Goal: Obtain resource: Obtain resource

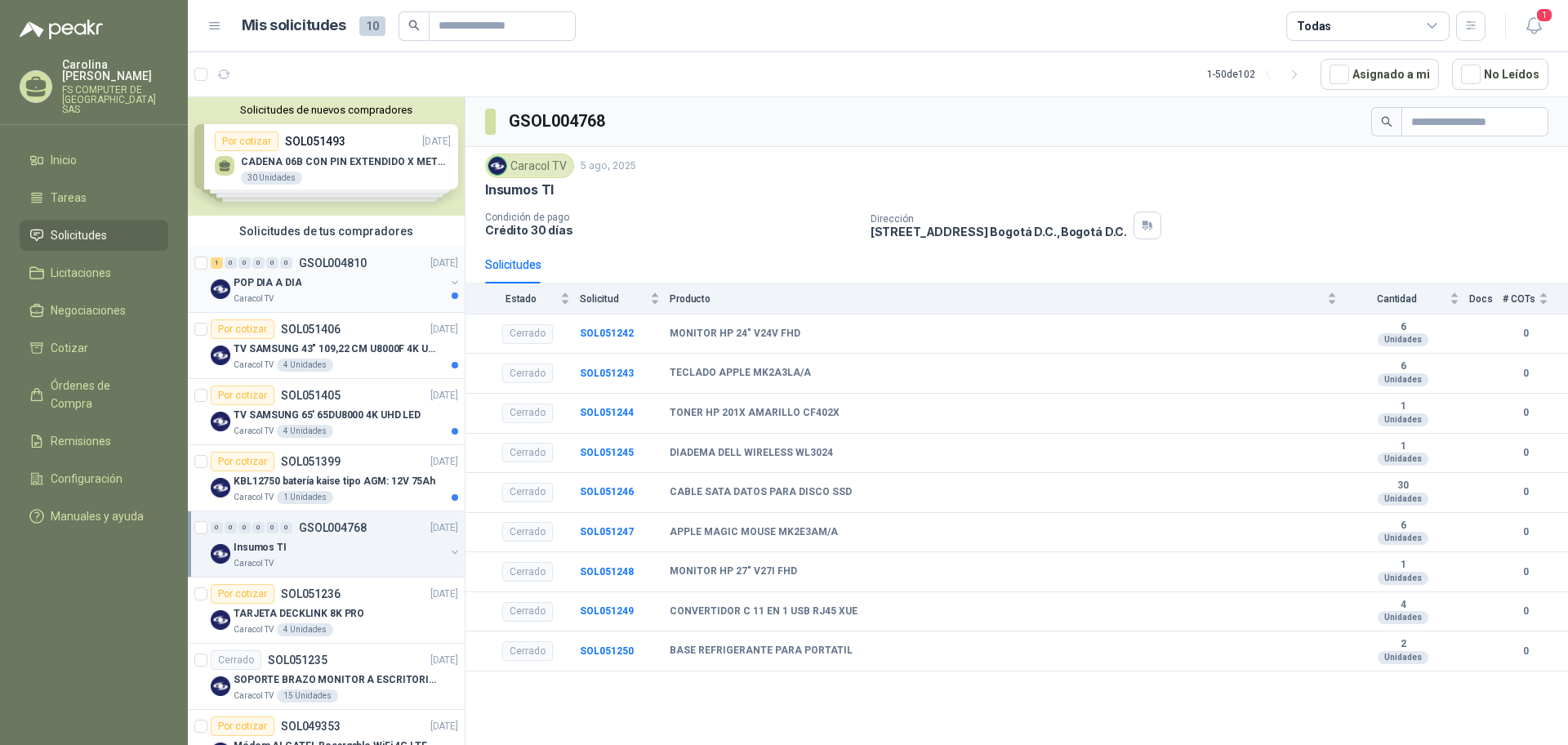
click at [335, 274] on div "POP DIA A DIA" at bounding box center [340, 283] width 212 height 20
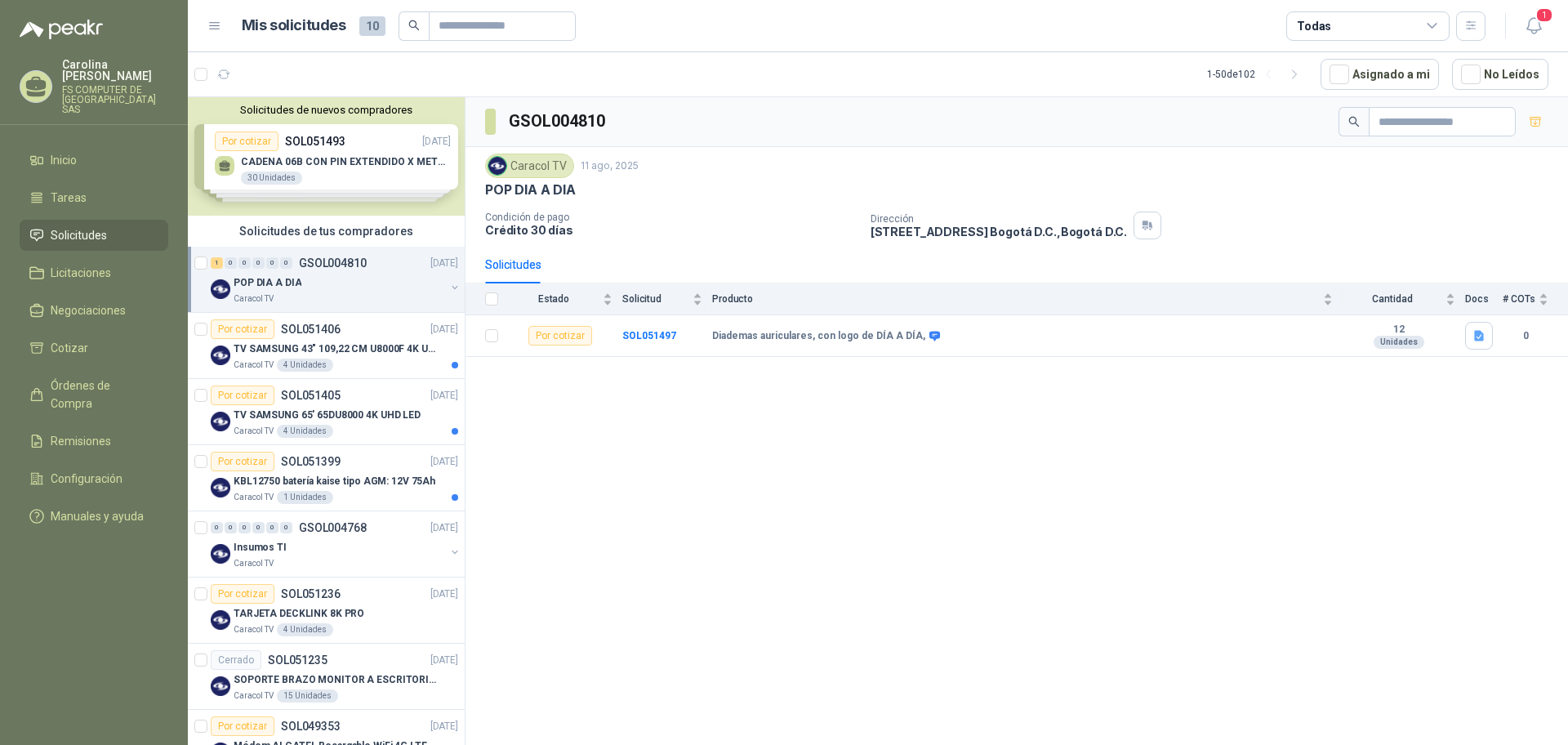
click at [699, 406] on div "GSOL004810 Caracol TV [DATE] POP DIA A DIA Condición de pago Crédito 30 días Di…" at bounding box center [1017, 423] width 1102 height 654
click at [822, 330] on b "Diademas auriculares, con logo de DÍA A DÍA," at bounding box center [818, 336] width 213 height 13
click at [639, 332] on b "SOL051497" at bounding box center [650, 336] width 54 height 11
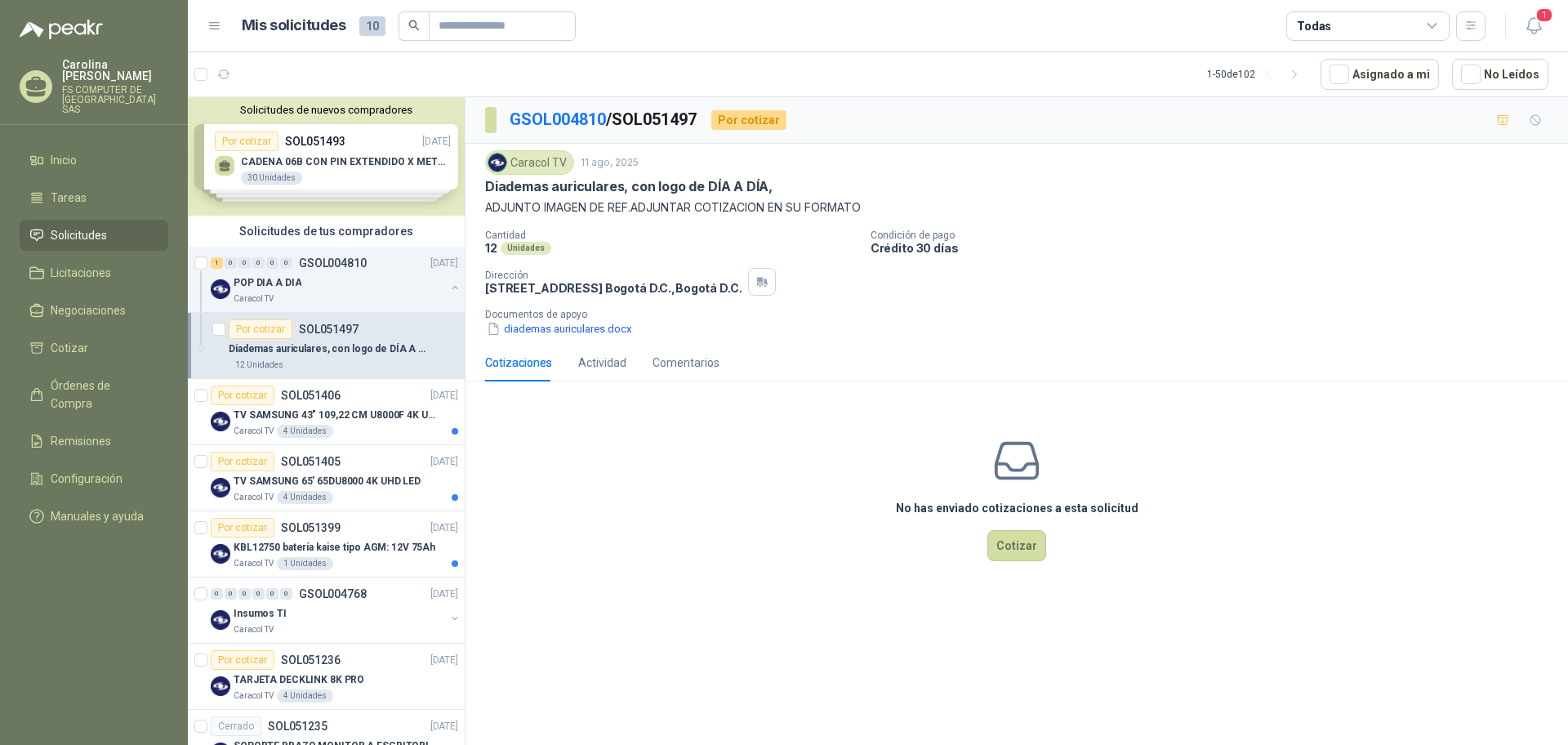
click at [647, 204] on p "ADJUNTO IMAGEN DE REF.ADJUNTAR COTIZACION EN SU FORMATO" at bounding box center [1016, 208] width 1063 height 18
click at [655, 183] on p "Diademas auriculares, con logo de DÍA A DÍA," at bounding box center [628, 186] width 287 height 17
copy p "Diademas auriculares, con logo de DÍA A DÍA,"
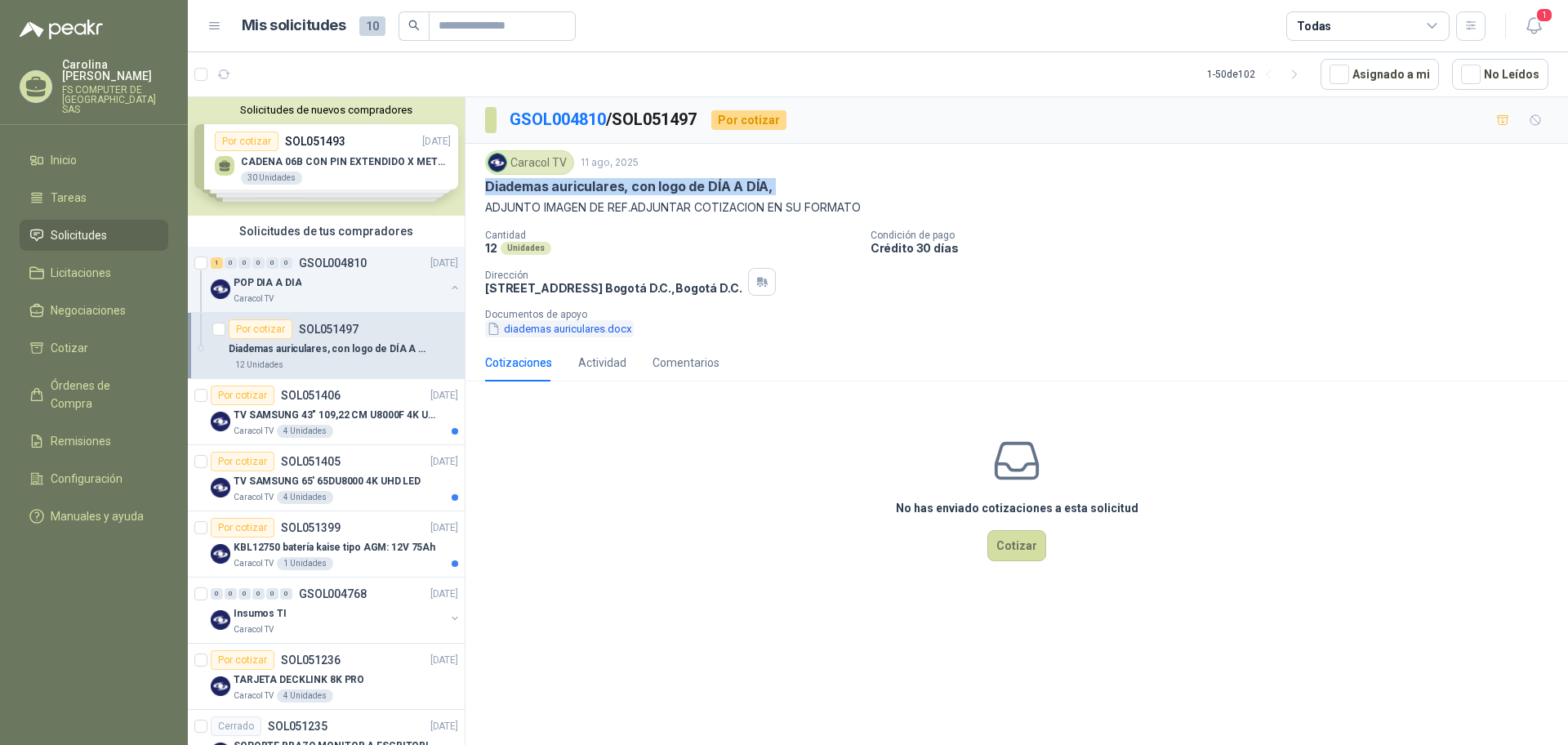
click at [577, 324] on button "diademas auriculares.docx" at bounding box center [558, 328] width 148 height 17
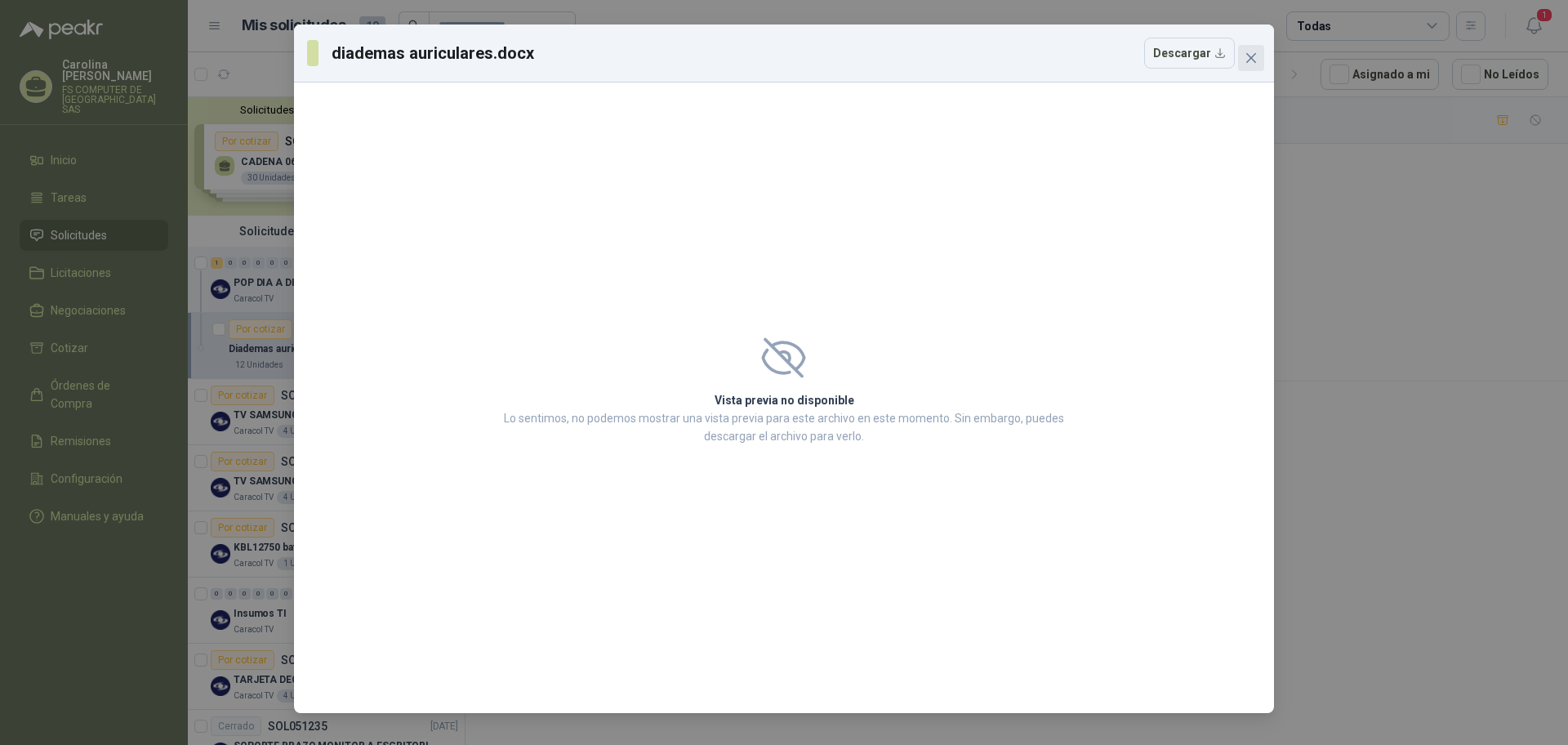
click at [1237, 53] on div "diademas auriculares.docx Descargar" at bounding box center [783, 53] width 954 height 31
click at [1202, 53] on button "Descargar" at bounding box center [1189, 53] width 91 height 31
click at [1265, 61] on div "diademas auriculares.docx Descargar" at bounding box center [783, 53] width 980 height 58
click at [1260, 59] on span "Close" at bounding box center [1251, 58] width 26 height 13
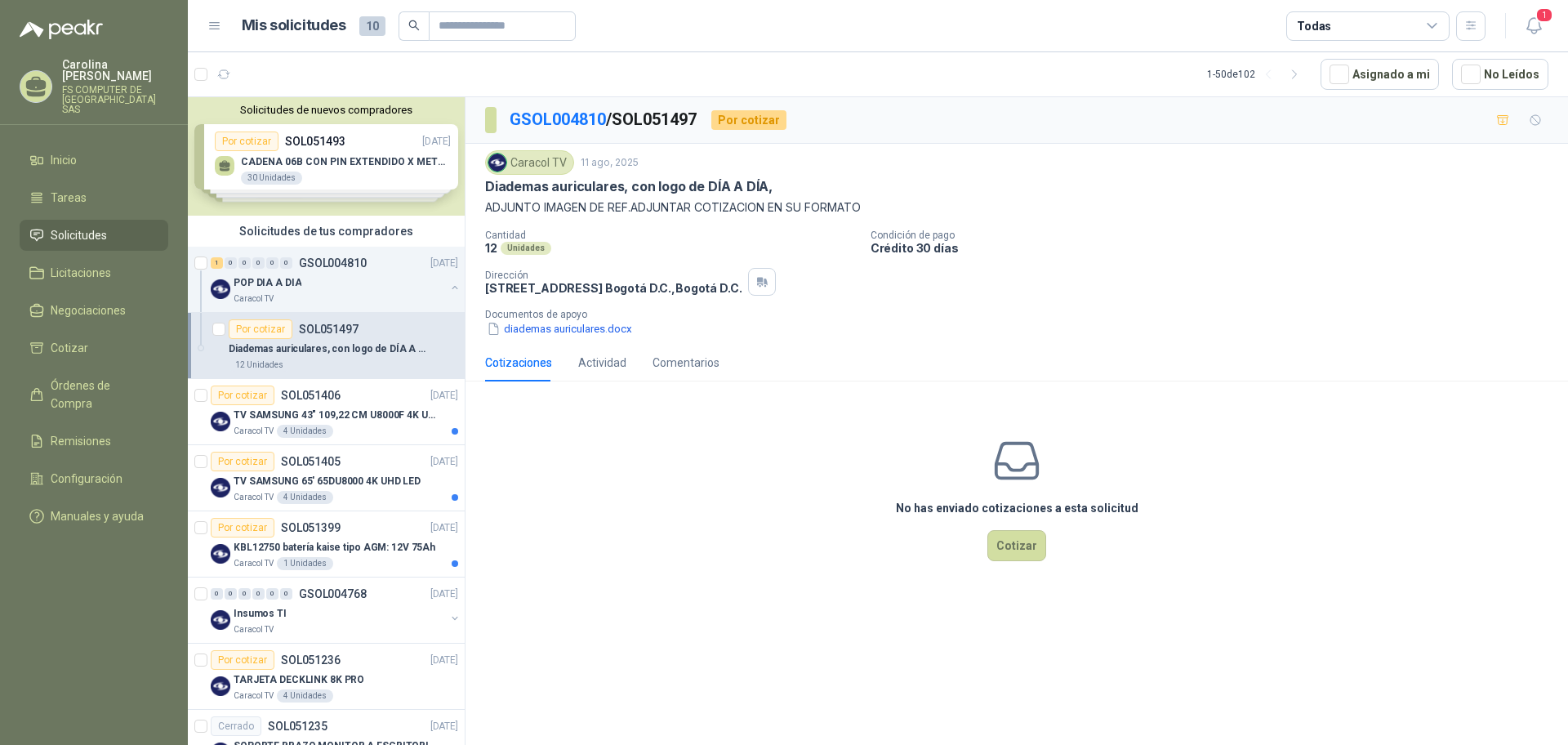
click at [643, 438] on div "No has enviado cotizaciones a esta solicitud Cotizar" at bounding box center [1017, 499] width 1102 height 208
click at [338, 390] on p "SOL051406" at bounding box center [310, 395] width 60 height 11
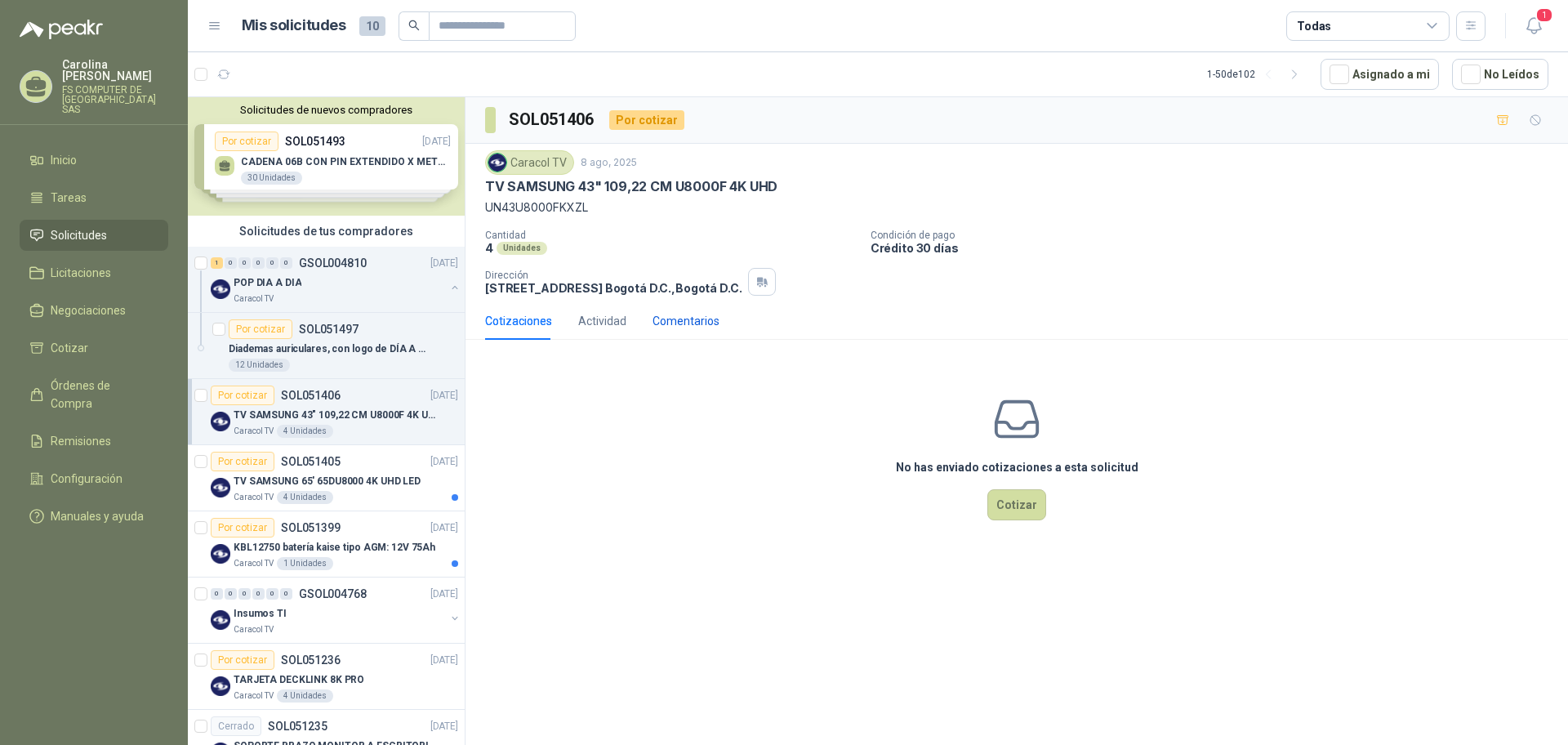
click at [655, 323] on div "Comentarios" at bounding box center [686, 321] width 67 height 18
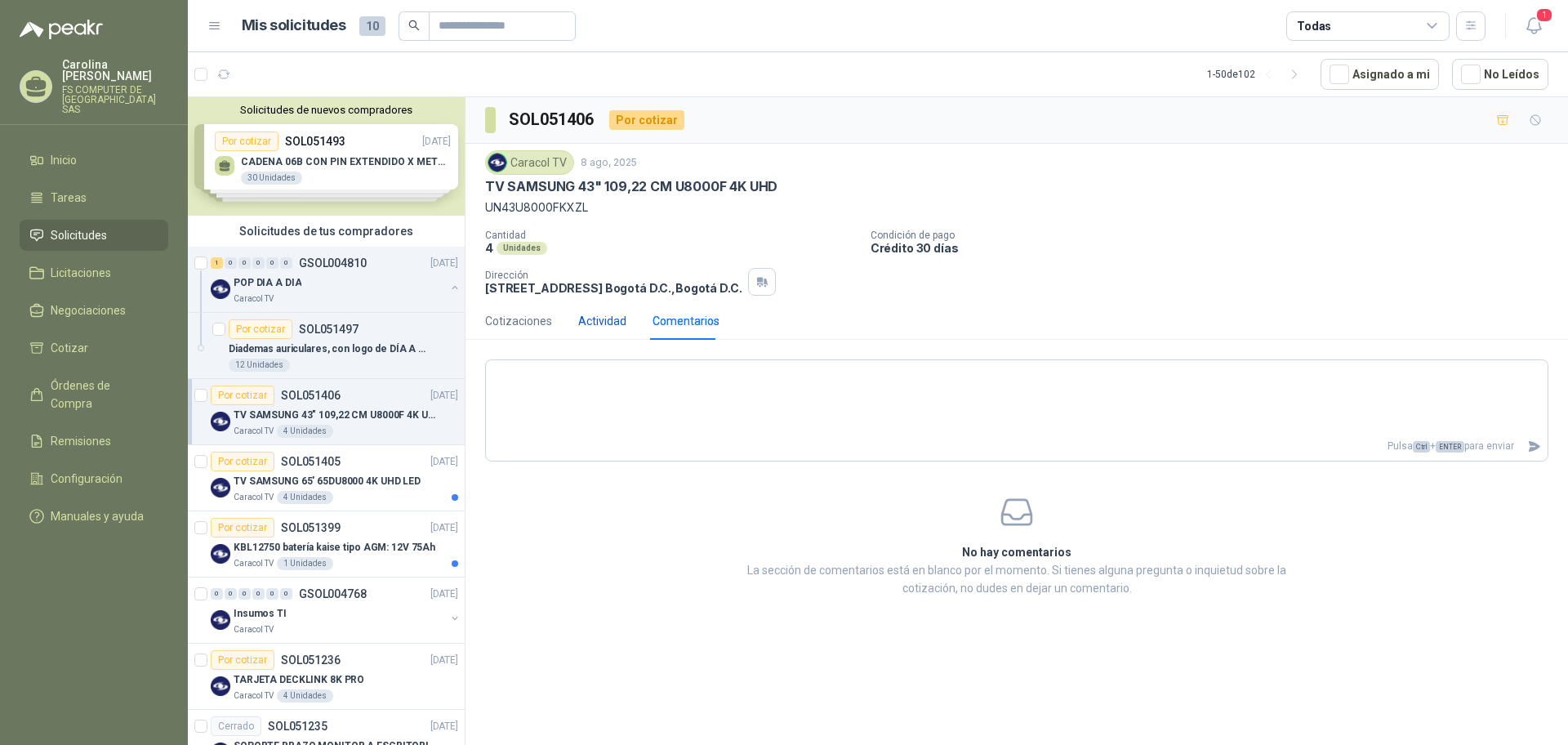
click at [618, 327] on div "Actividad" at bounding box center [602, 321] width 48 height 18
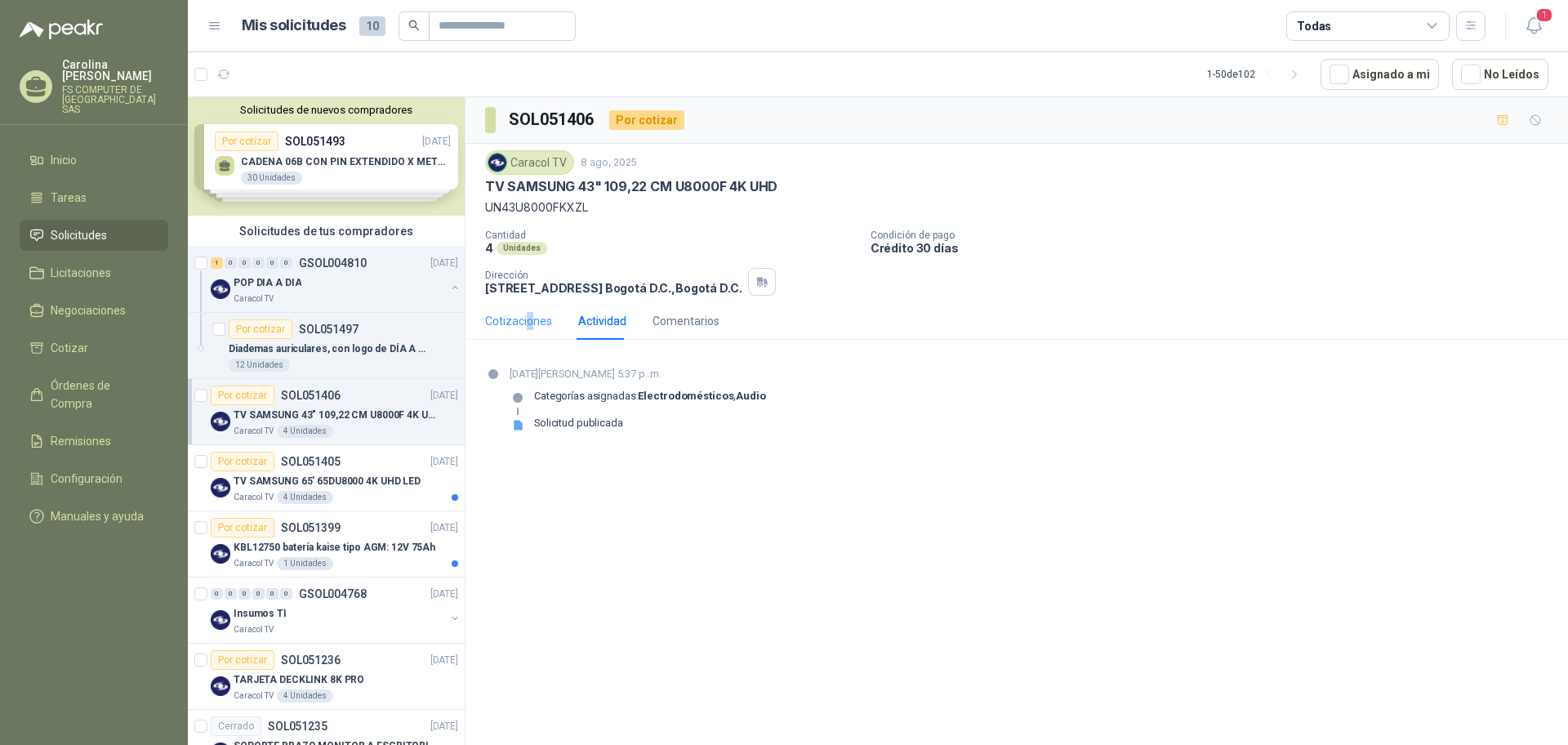
click at [528, 336] on div "Cotizaciones" at bounding box center [518, 321] width 67 height 38
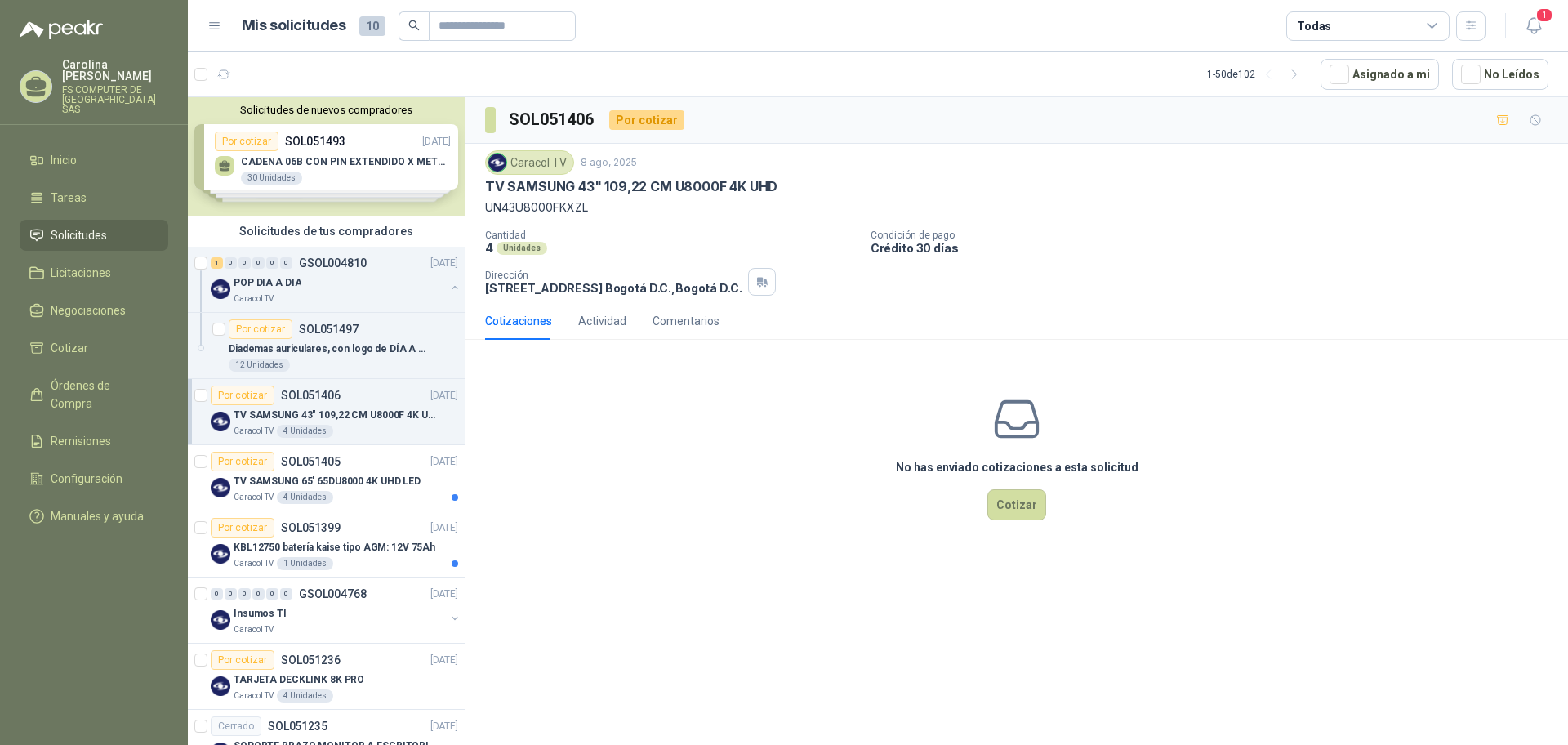
click at [561, 216] on p "UN43U8000FKXZL" at bounding box center [1016, 208] width 1063 height 18
click at [560, 200] on p "UN43U8000FKXZL" at bounding box center [1016, 208] width 1063 height 18
copy p "UN43U8000FKXZL"
click at [1534, 29] on icon "button" at bounding box center [1534, 25] width 21 height 21
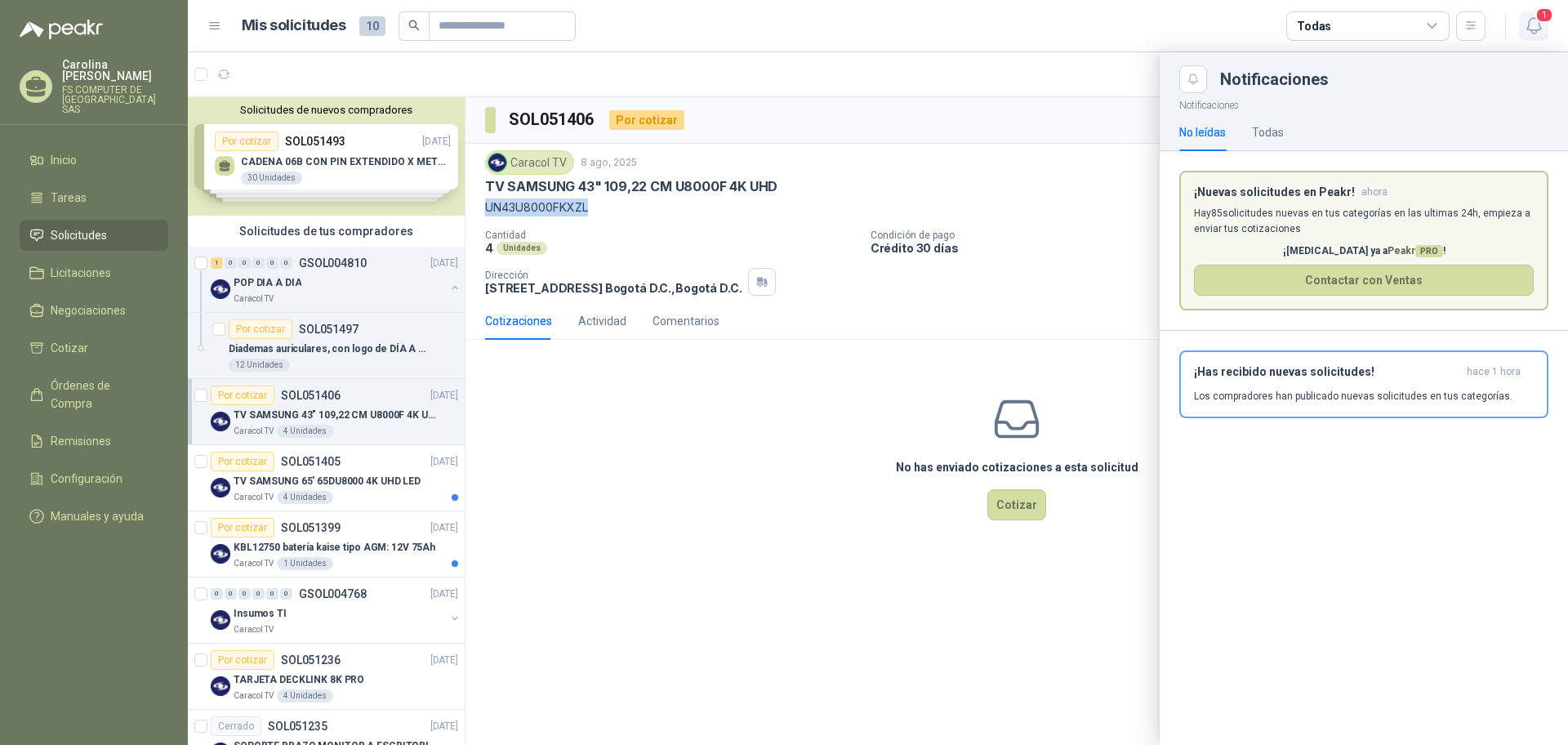
click at [1534, 29] on icon "button" at bounding box center [1534, 25] width 21 height 21
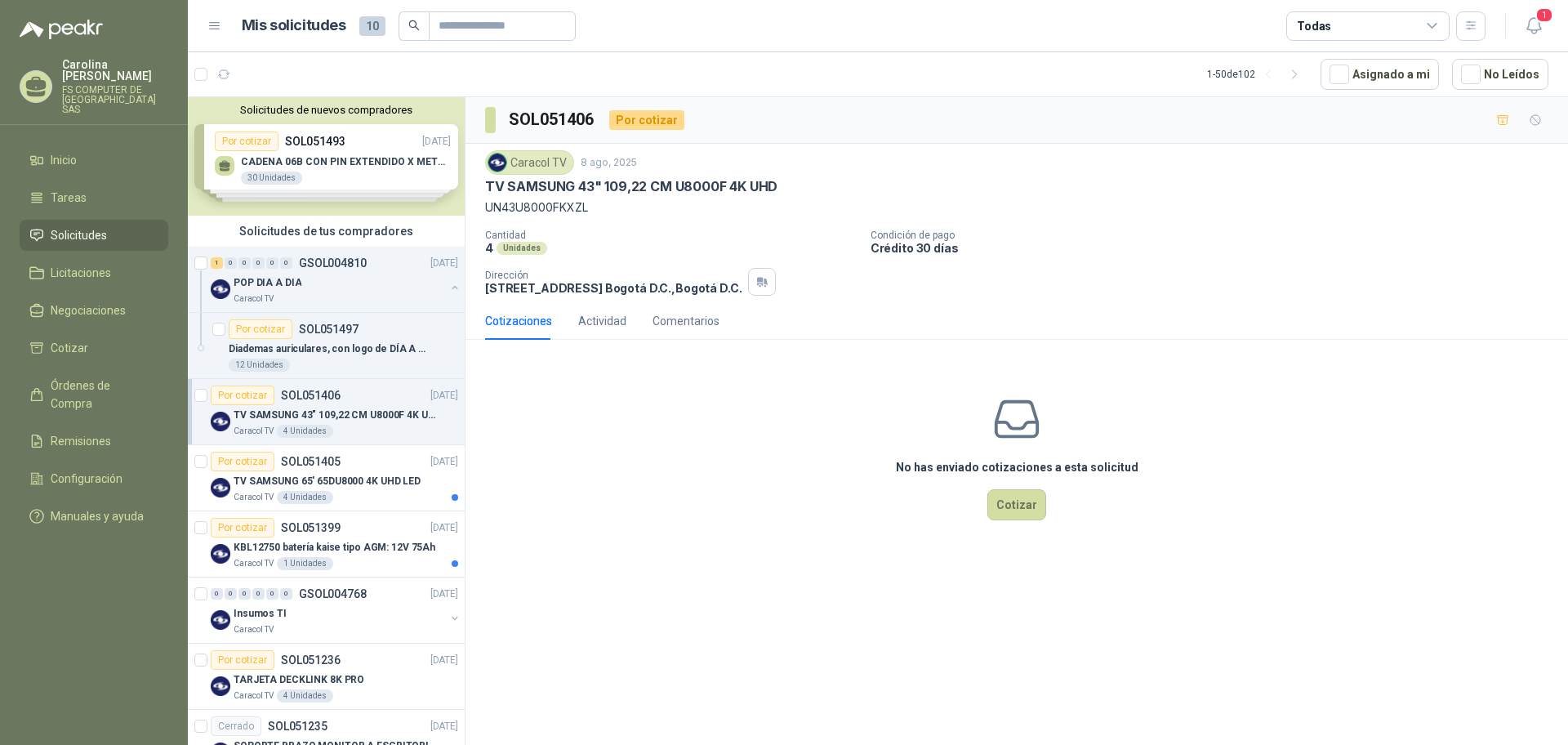
click at [697, 182] on p "TV SAMSUNG 43" 109,22 CM U8000F 4K UHD" at bounding box center [631, 186] width 292 height 17
click at [1543, 22] on span "1" at bounding box center [1544, 15] width 18 height 16
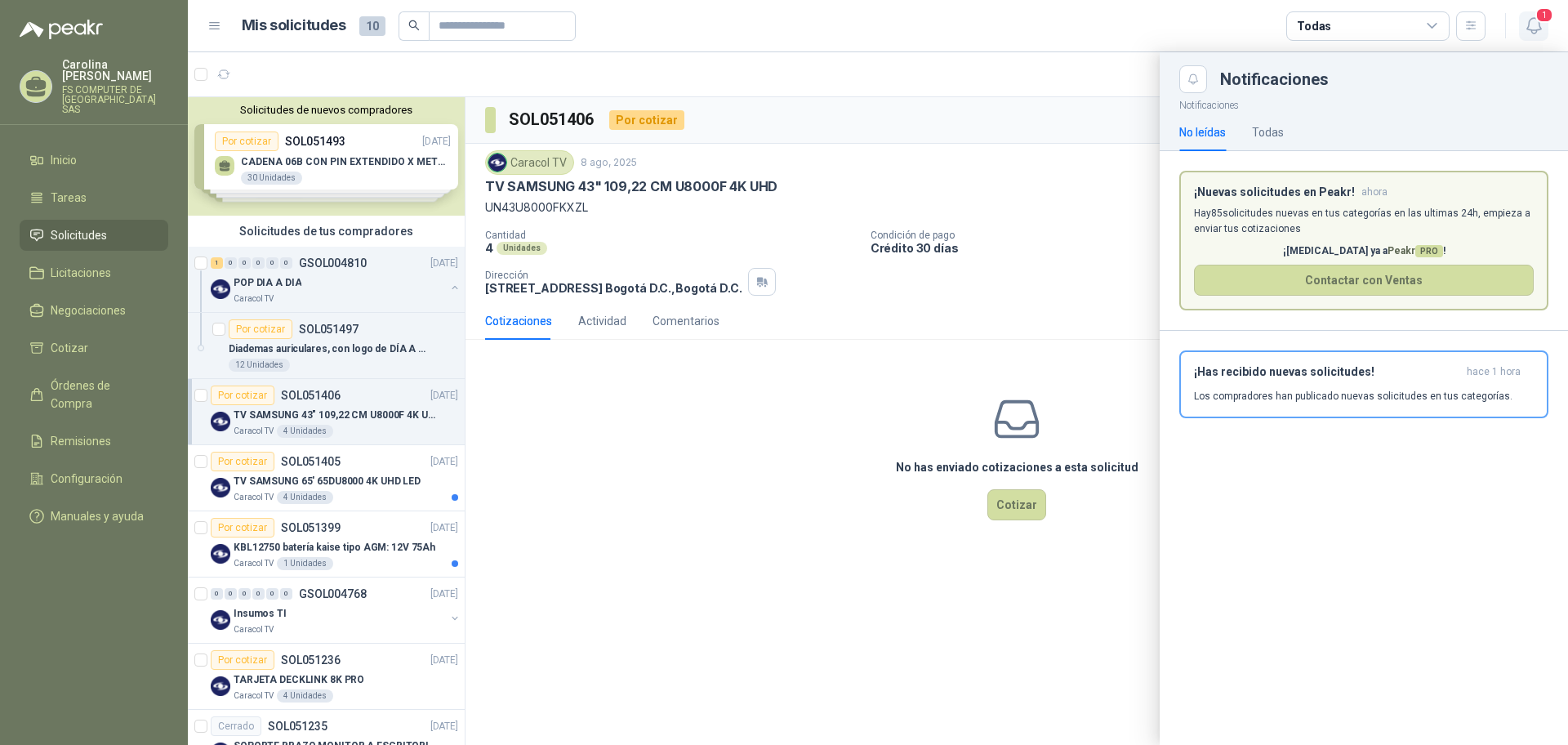
click at [1543, 22] on span "1" at bounding box center [1544, 15] width 18 height 16
